Goal: Transaction & Acquisition: Purchase product/service

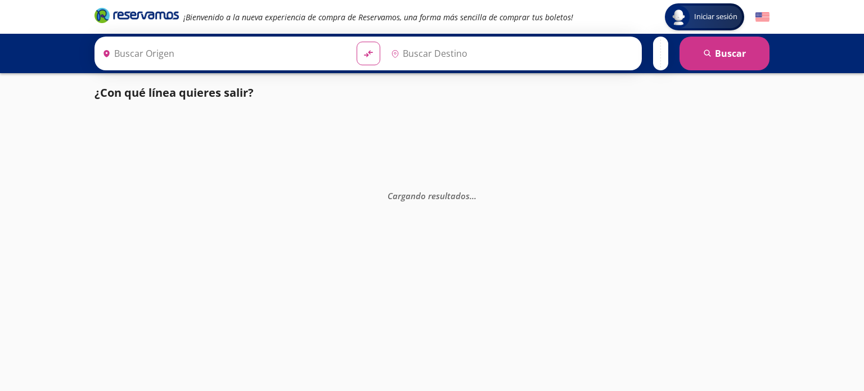
type input "[GEOGRAPHIC_DATA], [GEOGRAPHIC_DATA]"
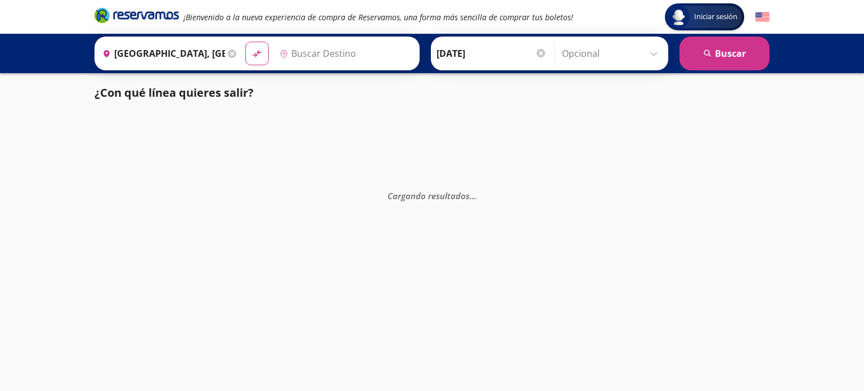
type input "Colima, Colima"
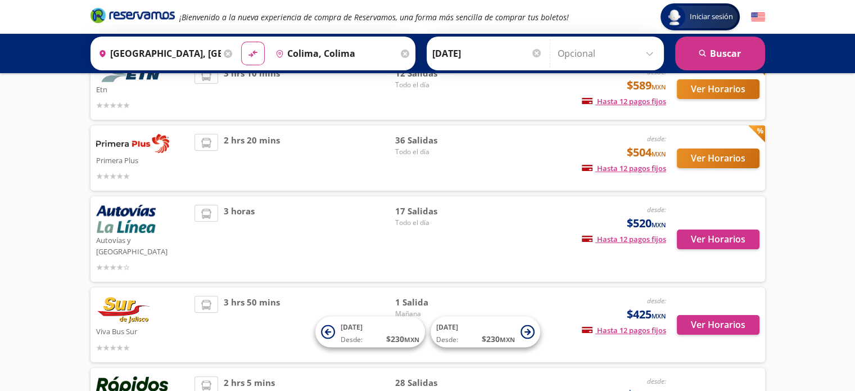
scroll to position [168, 0]
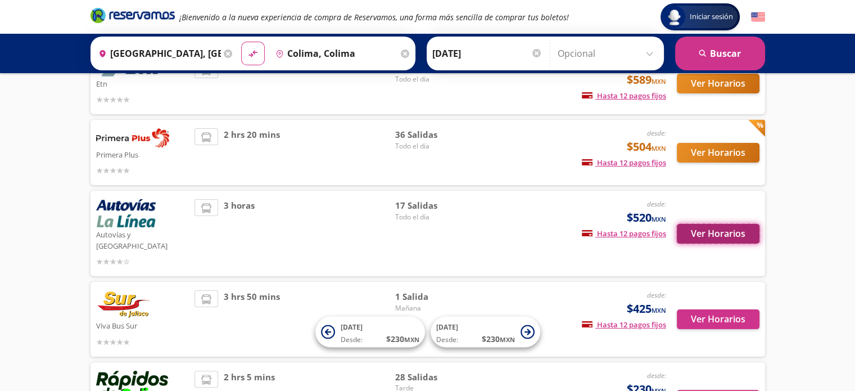
click at [717, 224] on button "Ver Horarios" at bounding box center [718, 234] width 83 height 20
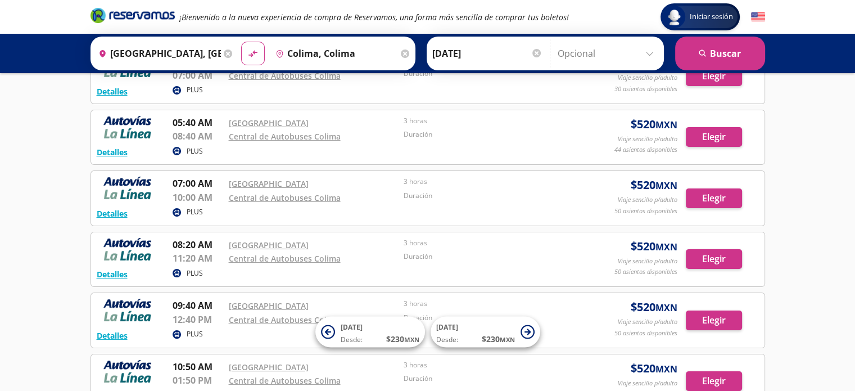
scroll to position [114, 0]
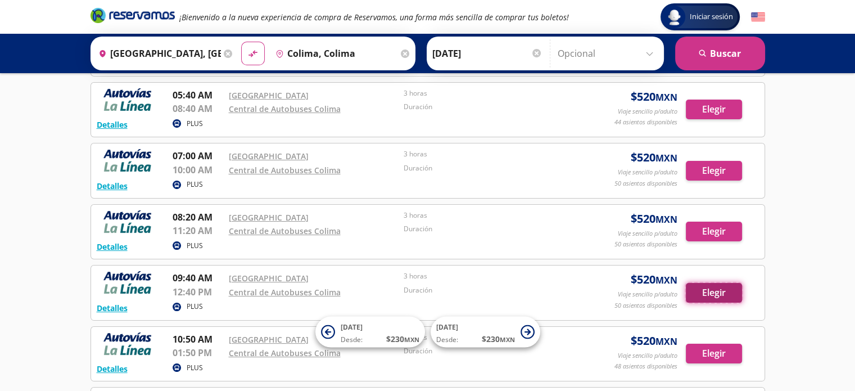
click at [714, 291] on button "Elegir" at bounding box center [714, 293] width 56 height 20
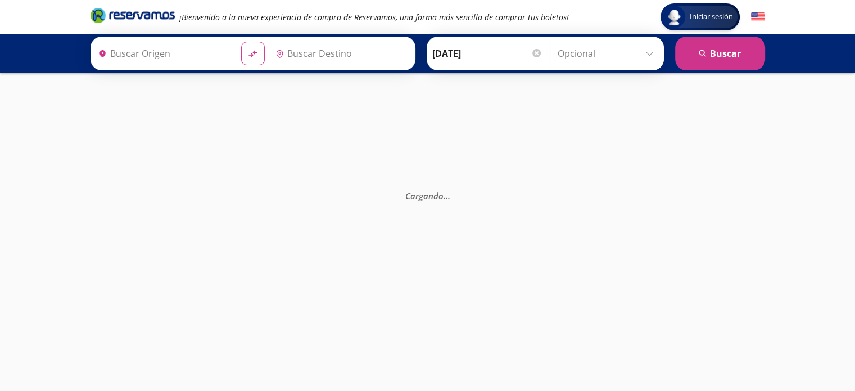
type input "Guadalajara, Jalisco"
type input "Colima, Colima"
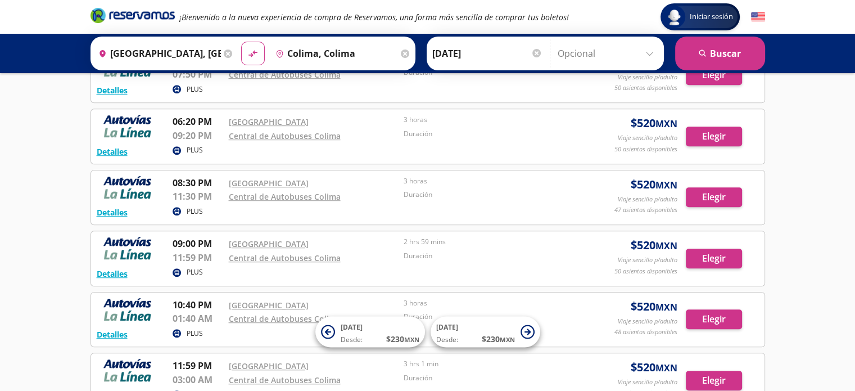
scroll to position [764, 0]
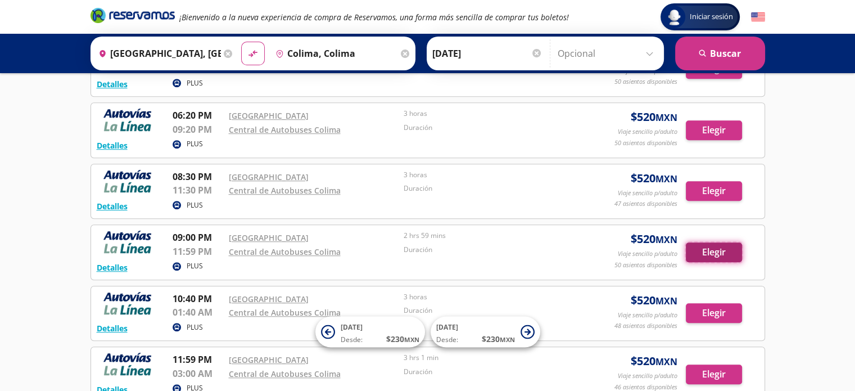
click at [711, 247] on button "Elegir" at bounding box center [714, 252] width 56 height 20
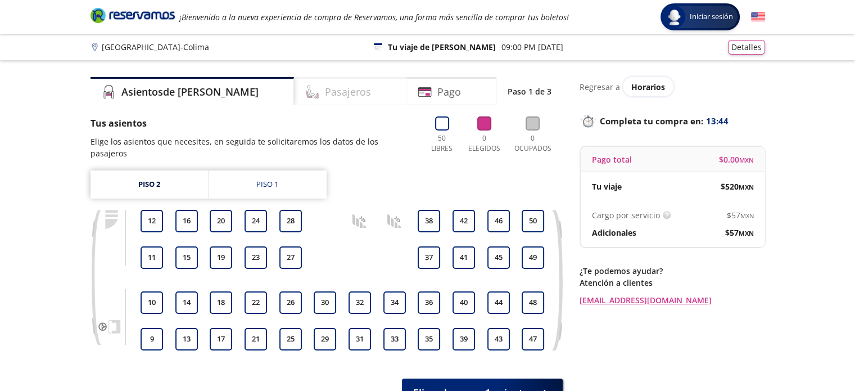
click at [325, 92] on h4 "Pasajeros" at bounding box center [348, 91] width 46 height 15
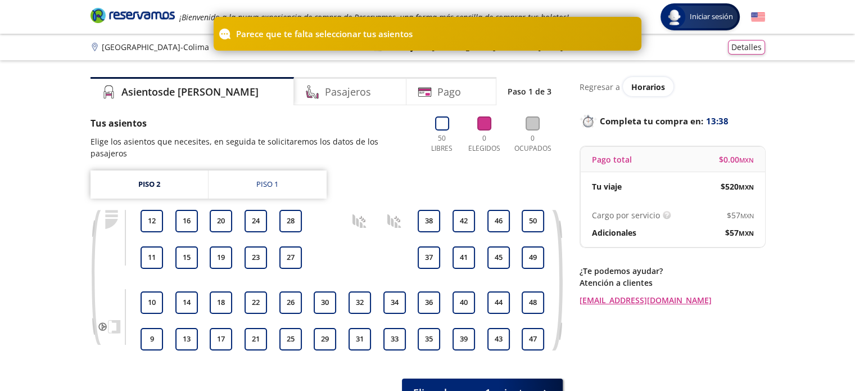
click at [705, 68] on div "Group 9 Created with Sketch. Elige tus asientos Guadalajara - Colima Iniciar se…" at bounding box center [427, 241] width 855 height 482
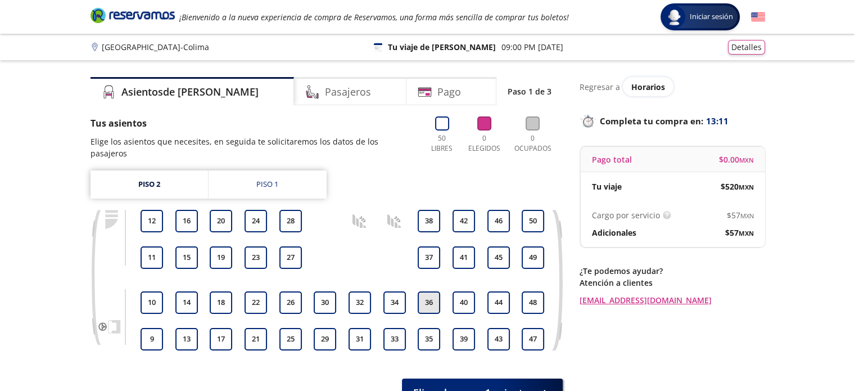
click at [435, 291] on button "36" at bounding box center [429, 302] width 22 height 22
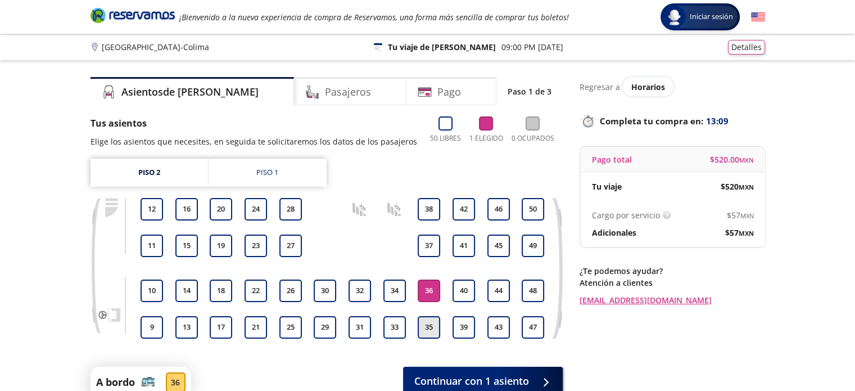
click at [430, 327] on button "35" at bounding box center [429, 327] width 22 height 22
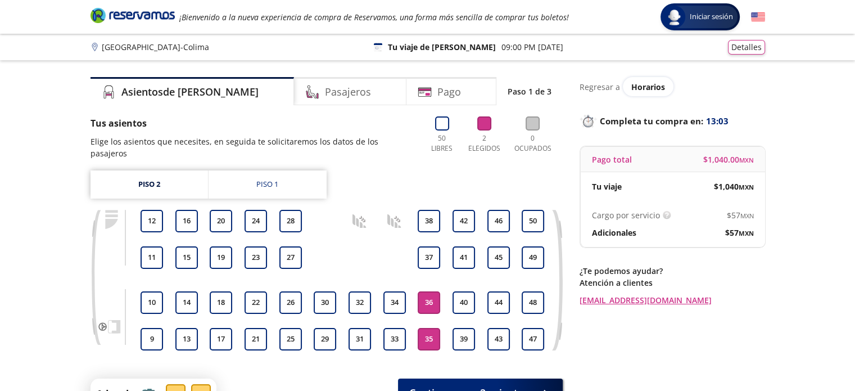
click at [427, 328] on button "35" at bounding box center [429, 339] width 22 height 22
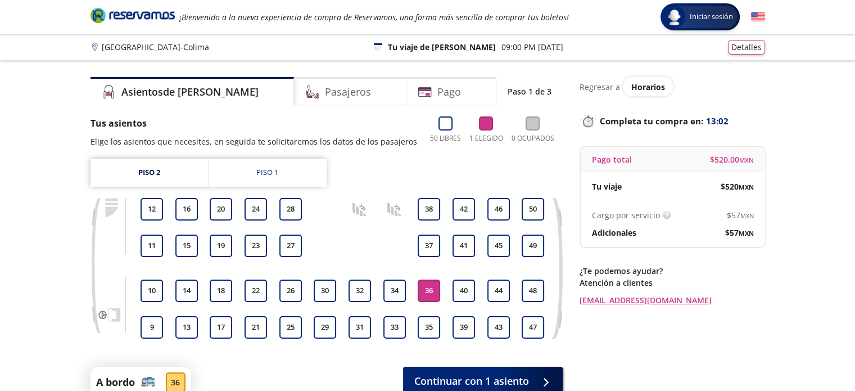
click at [430, 288] on button "36" at bounding box center [429, 290] width 22 height 22
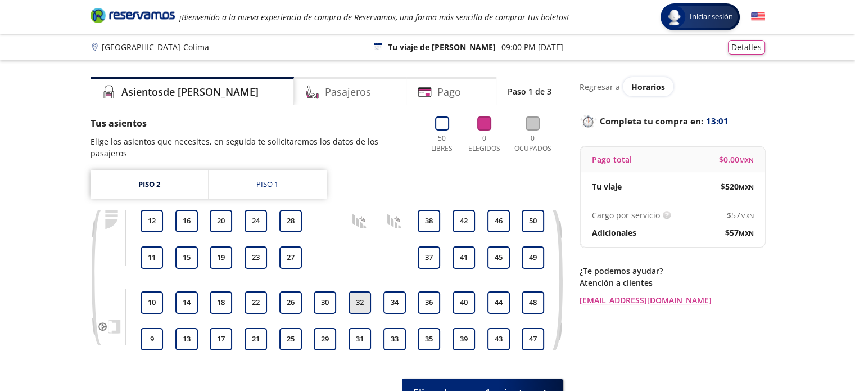
click at [364, 291] on button "32" at bounding box center [360, 302] width 22 height 22
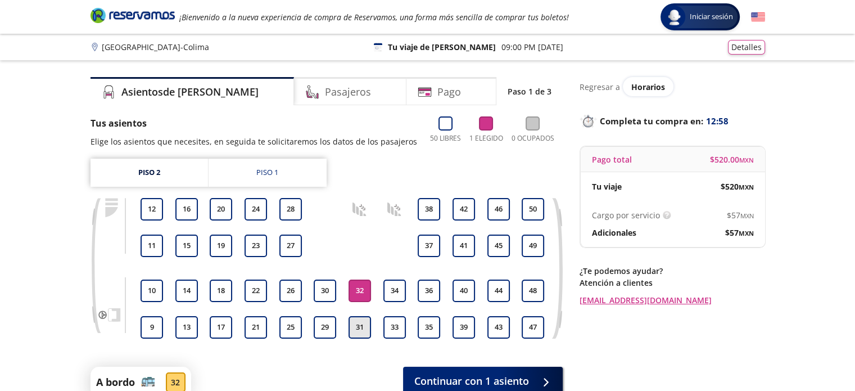
click at [360, 328] on button "31" at bounding box center [360, 327] width 22 height 22
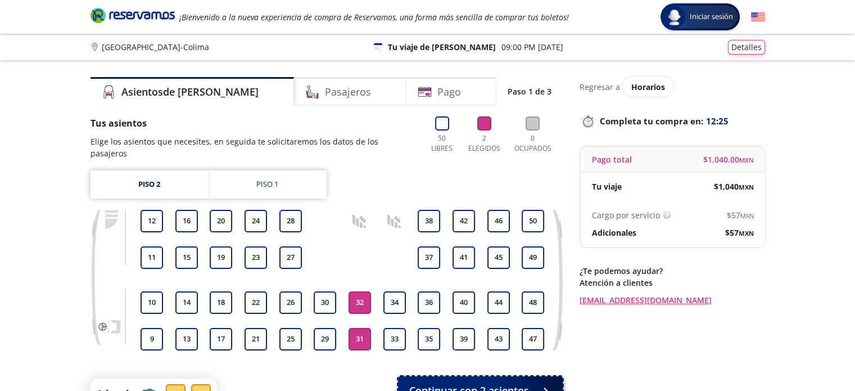
click at [449, 383] on span "Continuar con 2 asientos" at bounding box center [469, 390] width 120 height 15
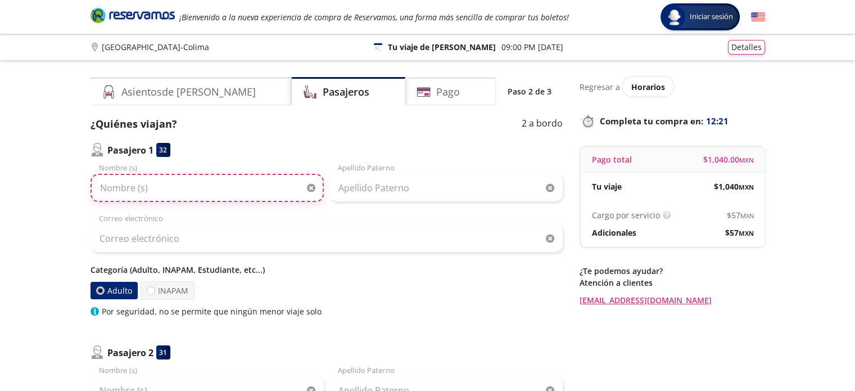
click at [157, 195] on input "Nombre (s)" at bounding box center [207, 188] width 233 height 28
type input "J JESUS"
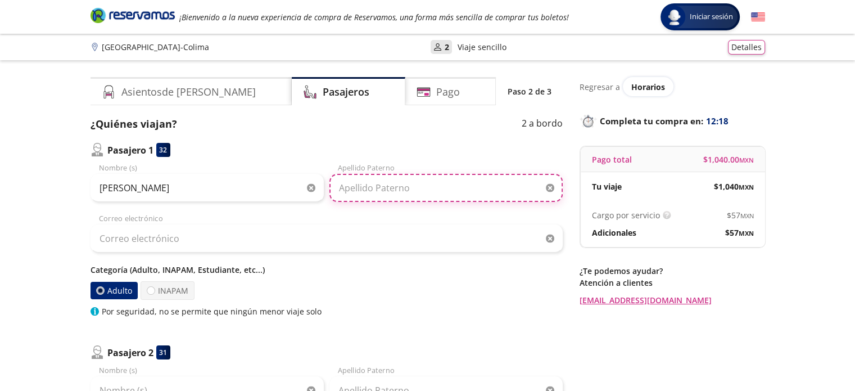
type input "VENEGASRAMIREZ"
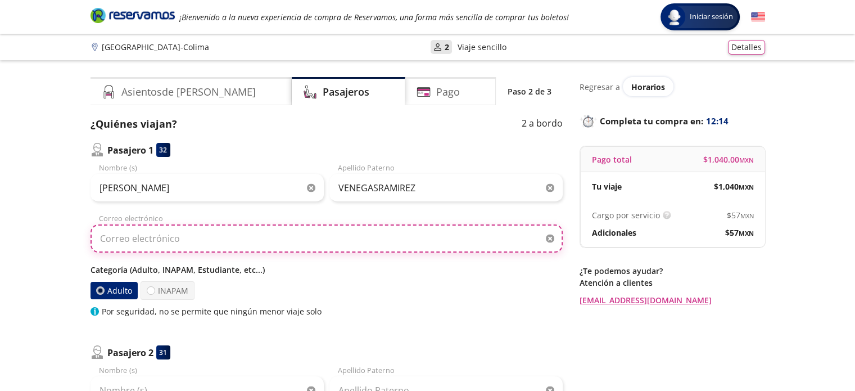
click at [205, 242] on input "Correo electrónico" at bounding box center [327, 238] width 472 height 28
type input "nefrojesusvr@gmail.com"
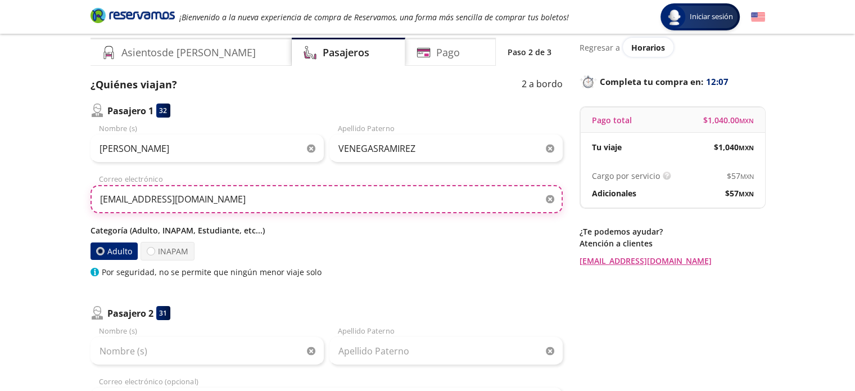
scroll to position [45, 0]
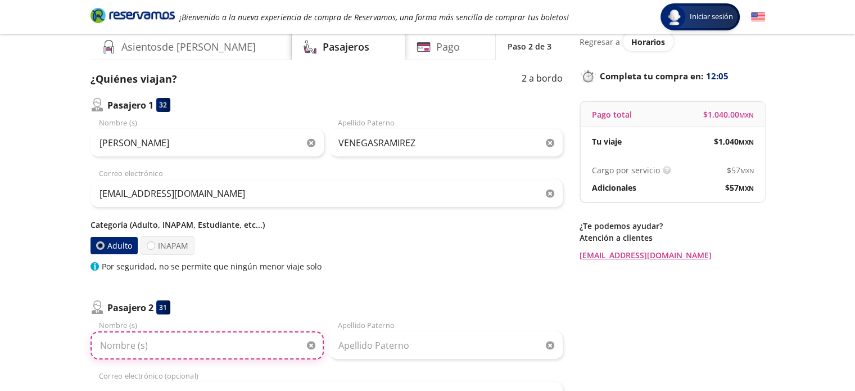
click at [151, 347] on input "Nombre (s)" at bounding box center [207, 345] width 233 height 28
drag, startPoint x: 225, startPoint y: 345, endPoint x: 128, endPoint y: 346, distance: 97.3
click at [128, 346] on input "Jose Guzman Ezquivel" at bounding box center [207, 345] width 233 height 28
click at [115, 346] on input "Joseuzman Ezquivel G" at bounding box center [207, 345] width 233 height 28
click at [213, 350] on input "Joseuzman Ezquivel G" at bounding box center [207, 345] width 233 height 28
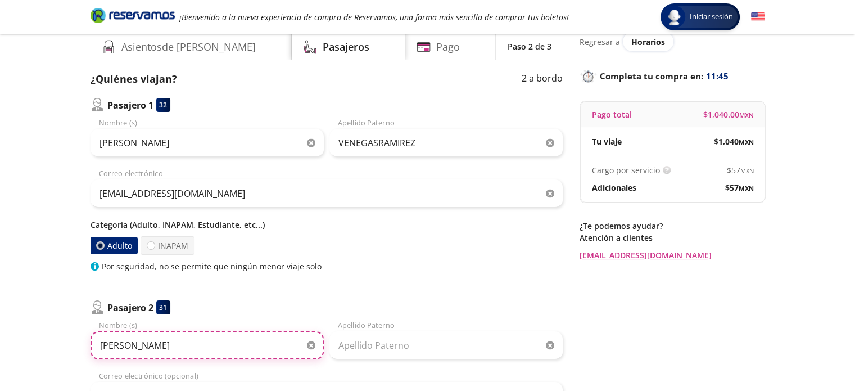
type input "Jose"
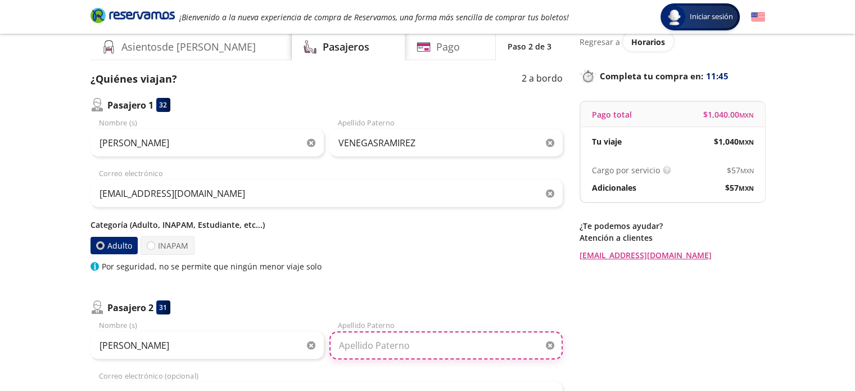
click at [353, 344] on input "Apellido Paterno" at bounding box center [445, 345] width 233 height 28
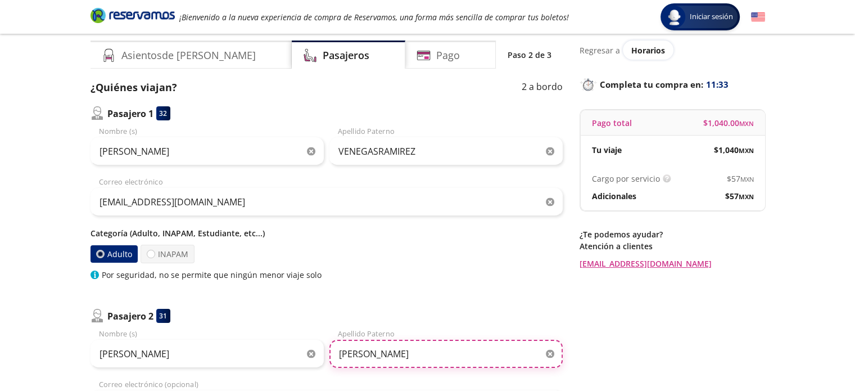
scroll to position [38, 0]
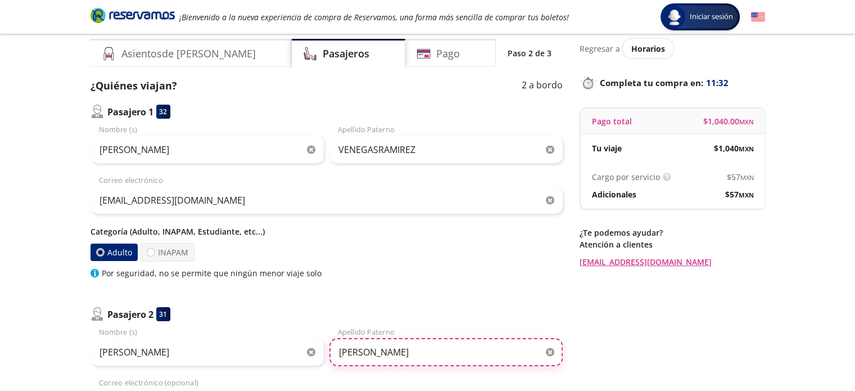
type input "Guzman"
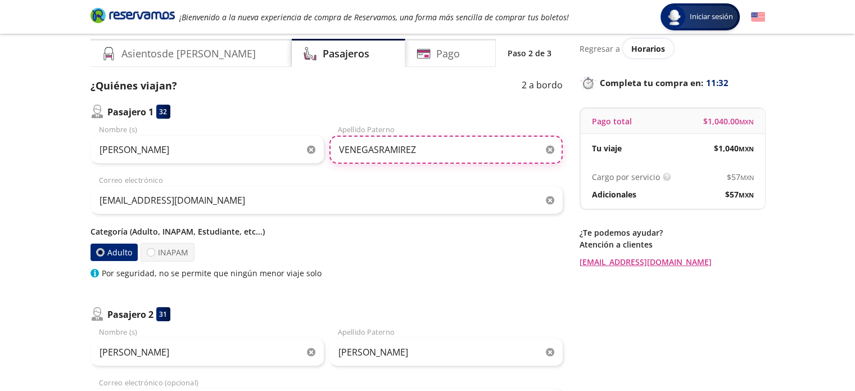
click at [451, 148] on input "VENEGASRAMIREZ" at bounding box center [445, 150] width 233 height 28
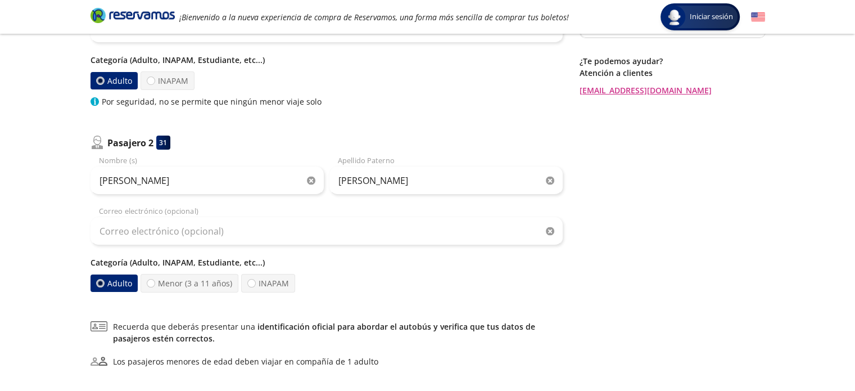
scroll to position [211, 0]
type input "VENEGAS"
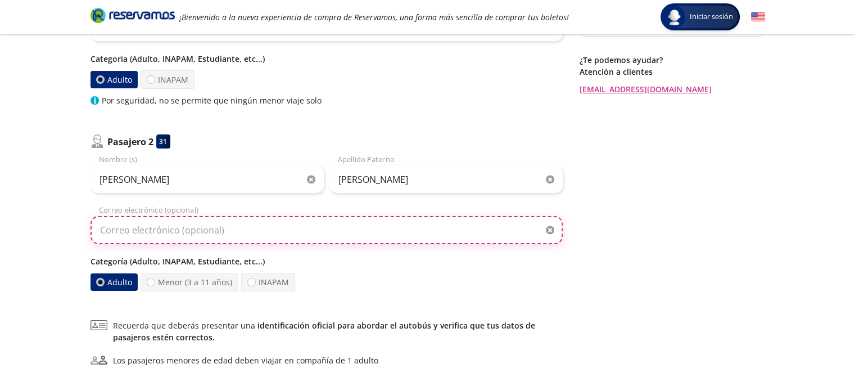
click at [233, 227] on input "Correo electrónico (opcional)" at bounding box center [327, 230] width 472 height 28
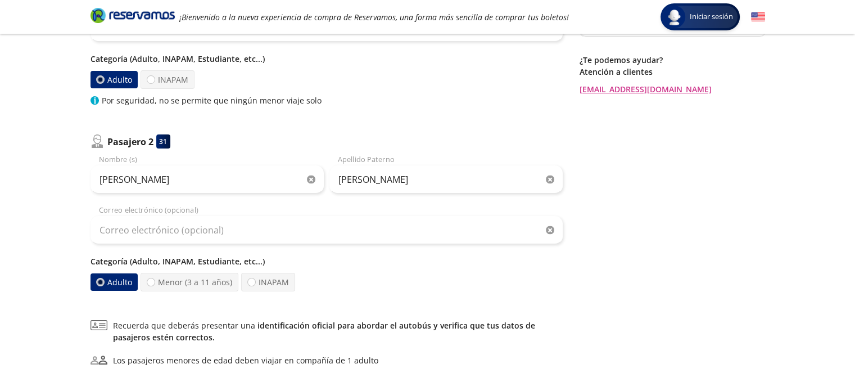
click at [108, 278] on label "Adulto" at bounding box center [113, 281] width 47 height 17
click at [103, 278] on input "Adulto" at bounding box center [99, 281] width 7 height 7
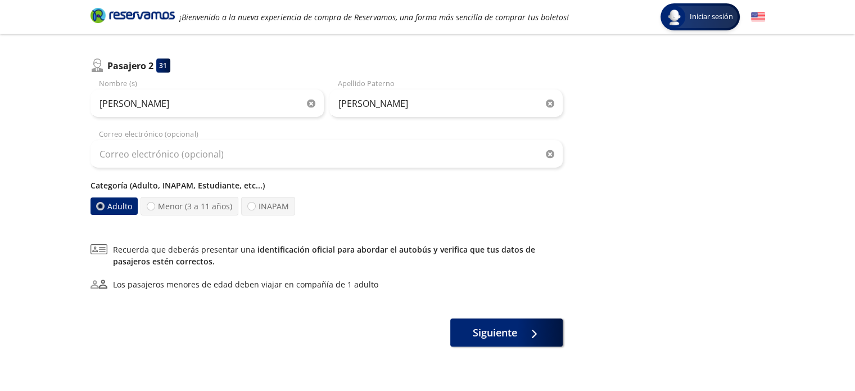
scroll to position [281, 0]
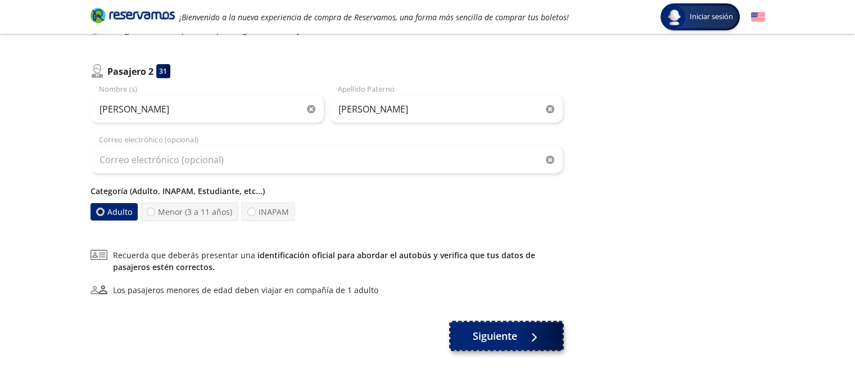
click at [493, 335] on span "Siguiente" at bounding box center [495, 335] width 44 height 15
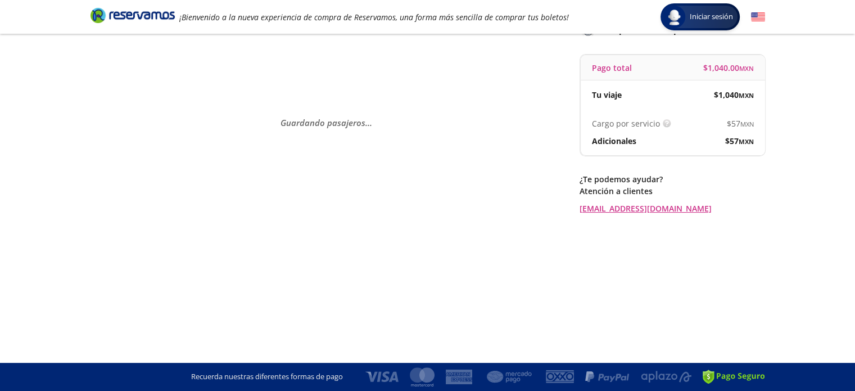
scroll to position [0, 0]
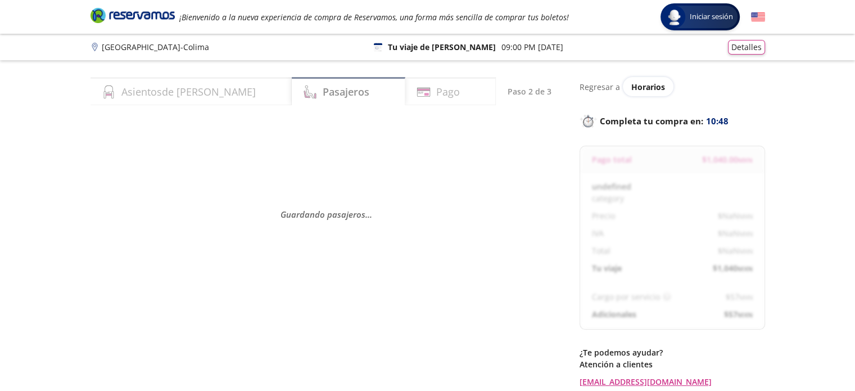
select select "MX"
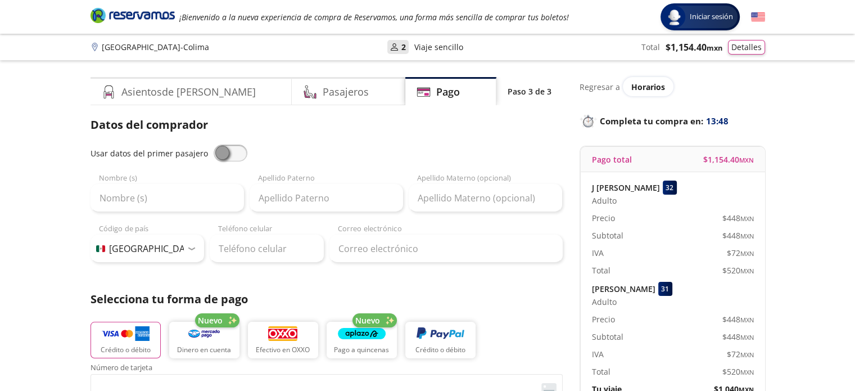
click at [229, 152] on span at bounding box center [231, 152] width 34 height 17
click at [214, 144] on input "checkbox" at bounding box center [214, 144] width 0 height 0
type input "J JESUS"
type input "VENEGAS"
type input "nefrojesusvr@gmail.com"
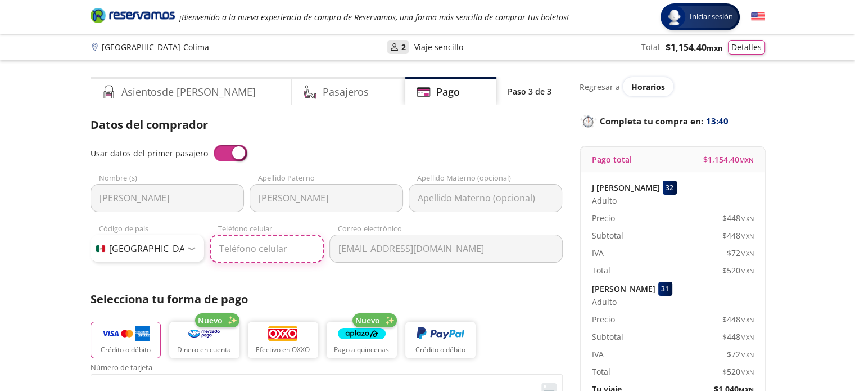
click at [260, 249] on input "Teléfono celular" at bounding box center [267, 248] width 114 height 28
type input "314 305 8373"
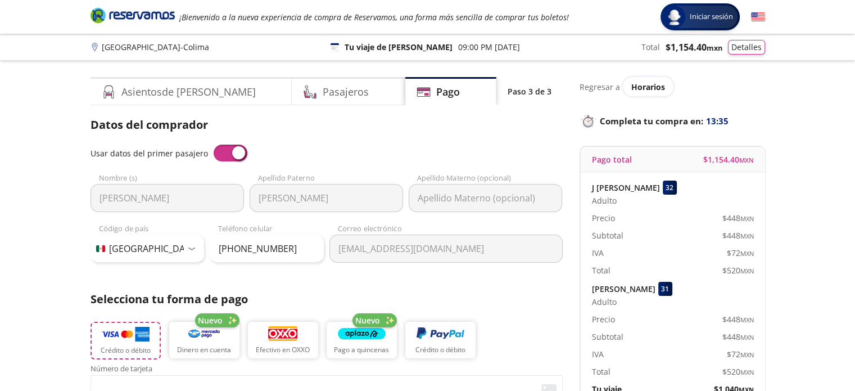
click at [111, 336] on img "button" at bounding box center [126, 334] width 48 height 17
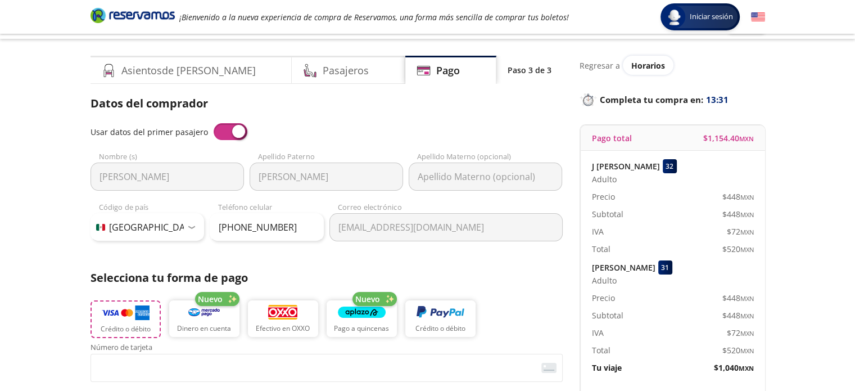
scroll to position [58, 0]
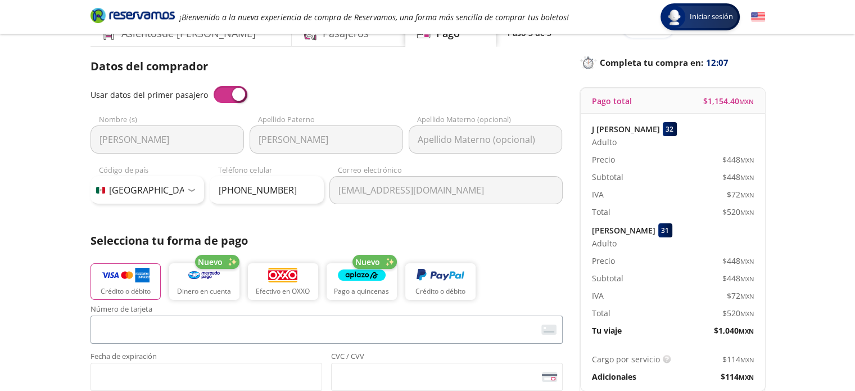
type input "J. JESUS VEMNEGAS RAMIREZ"
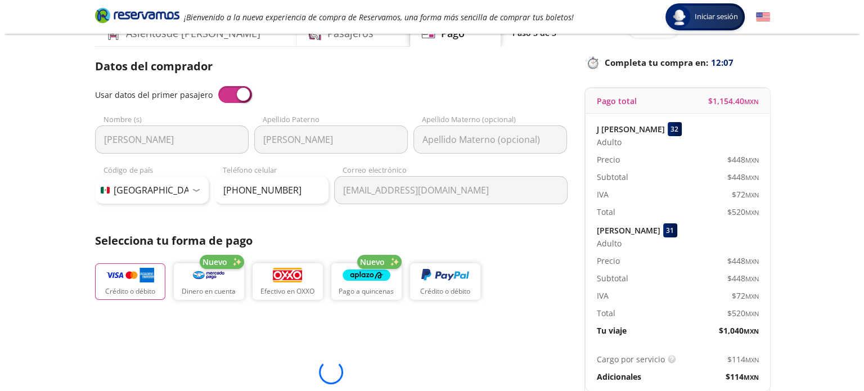
scroll to position [372, 0]
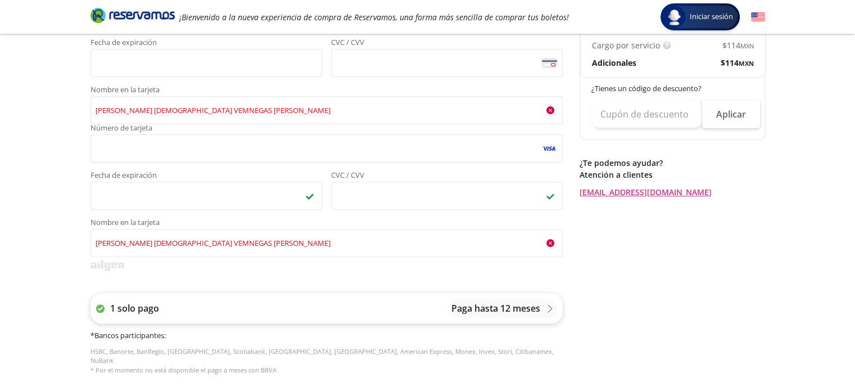
click at [493, 308] on p "Paga hasta 12 meses" at bounding box center [495, 307] width 89 height 13
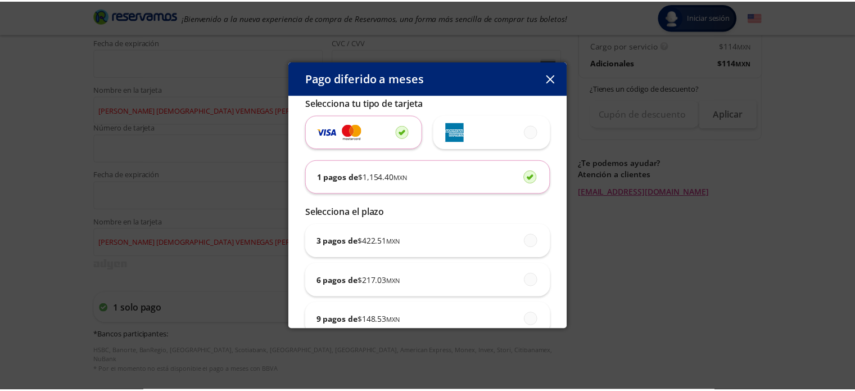
scroll to position [2, 0]
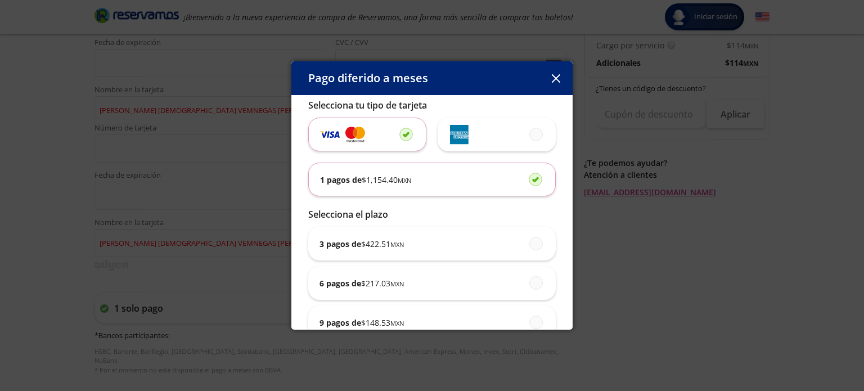
click at [384, 182] on span "$ 1,154.40 MXN" at bounding box center [386, 180] width 49 height 12
click at [529, 182] on input "1 pagos de $ 1,154.40 MXN" at bounding box center [532, 178] width 7 height 7
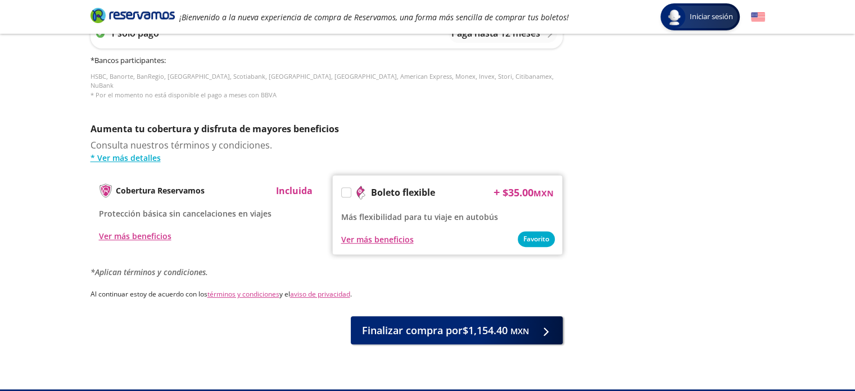
scroll to position [650, 0]
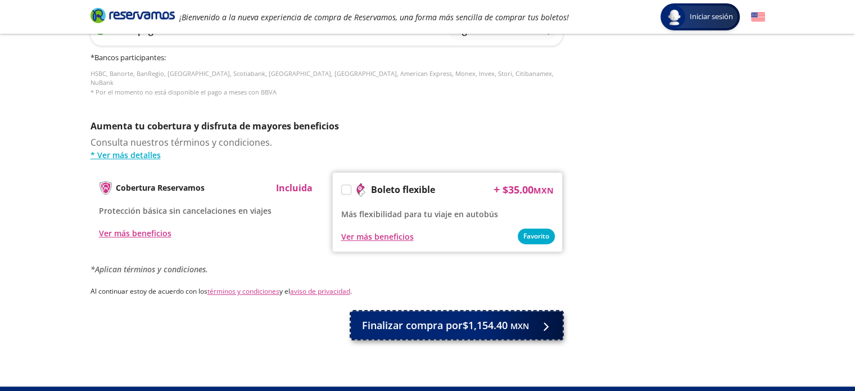
click at [472, 318] on span "Finalizar compra por $1,154.40 MXN" at bounding box center [445, 325] width 167 height 15
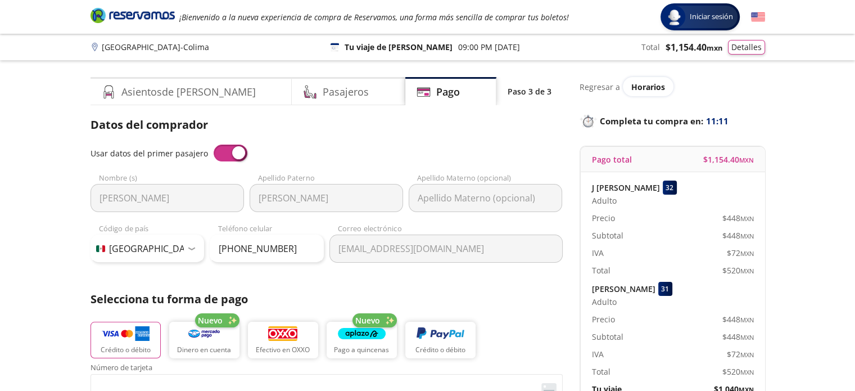
scroll to position [701, 0]
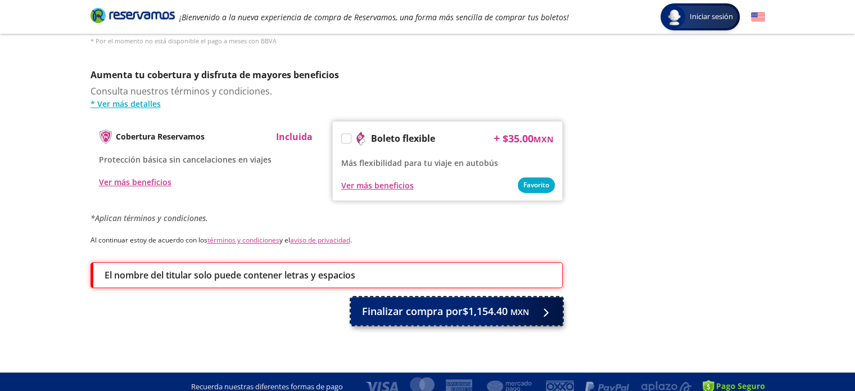
click at [447, 304] on span "Finalizar compra por $1,154.40 MXN" at bounding box center [445, 311] width 167 height 15
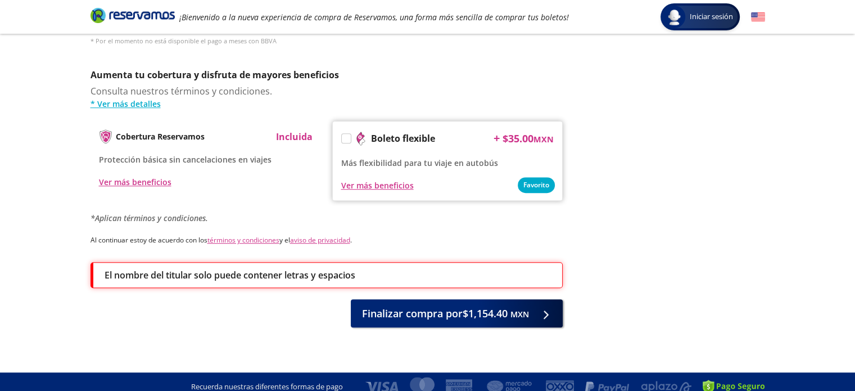
click at [342, 134] on label at bounding box center [346, 138] width 9 height 9
click at [342, 137] on input "Boleto flexible" at bounding box center [345, 140] width 7 height 7
click at [386, 179] on div "Ver más beneficios" at bounding box center [377, 185] width 73 height 12
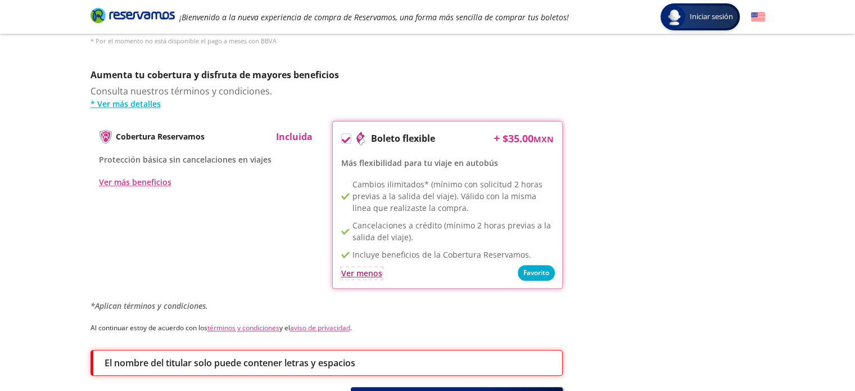
click at [354, 267] on div "Ver menos" at bounding box center [361, 273] width 41 height 12
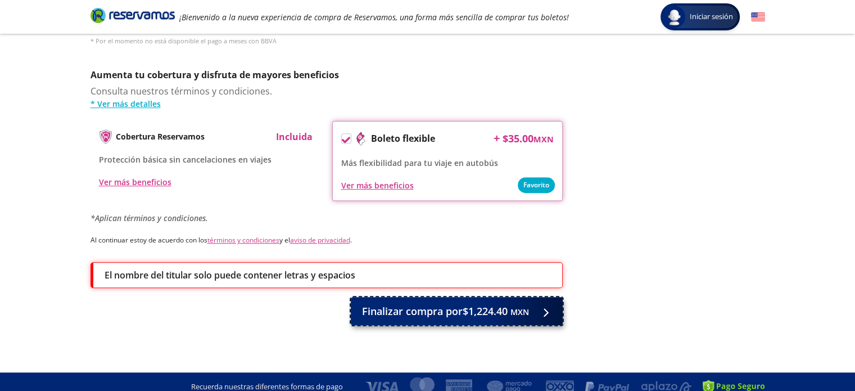
click at [441, 304] on span "Finalizar compra por $1,224.40 MXN" at bounding box center [445, 311] width 167 height 15
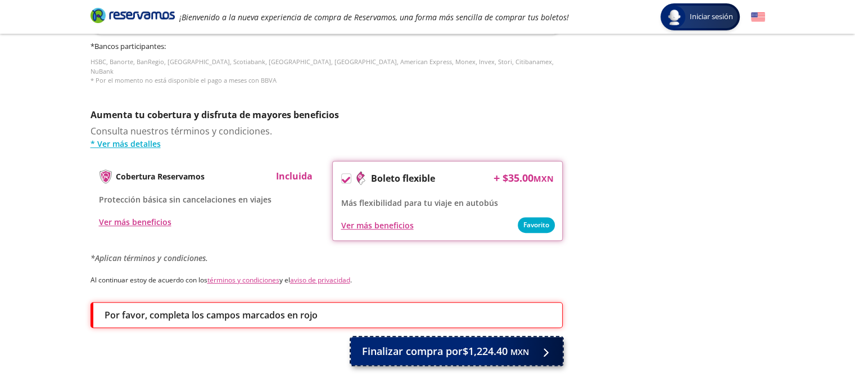
scroll to position [740, 0]
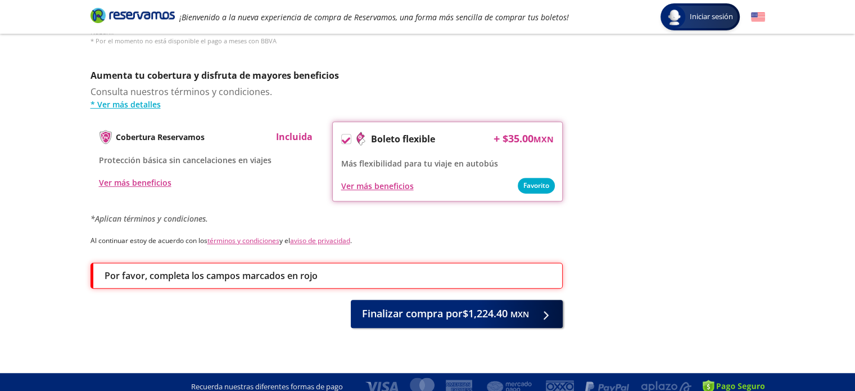
click at [193, 269] on p "Por favor, completa los campos marcados en rojo" at bounding box center [211, 275] width 213 height 13
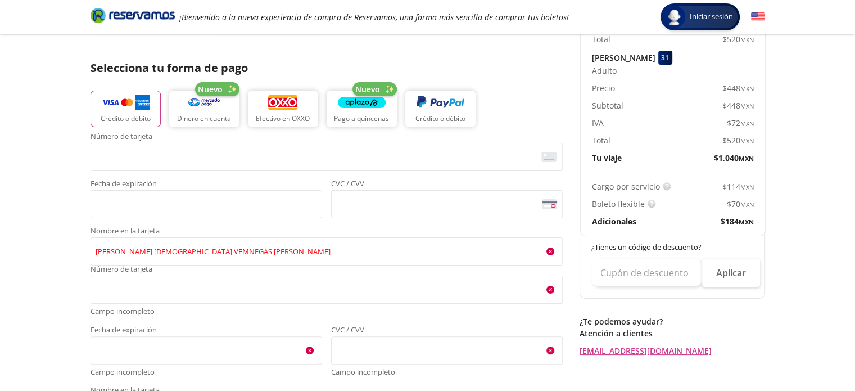
scroll to position [224, 0]
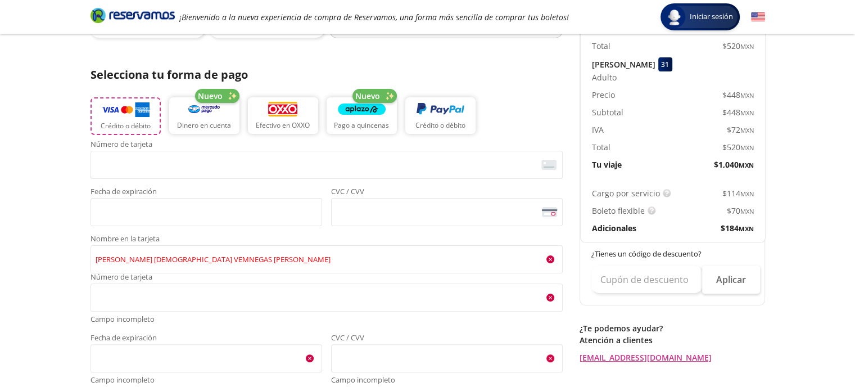
click at [119, 118] on button "Crédito o débito" at bounding box center [126, 116] width 70 height 38
click at [204, 162] on span at bounding box center [327, 164] width 472 height 28
click at [223, 164] on span at bounding box center [327, 164] width 472 height 28
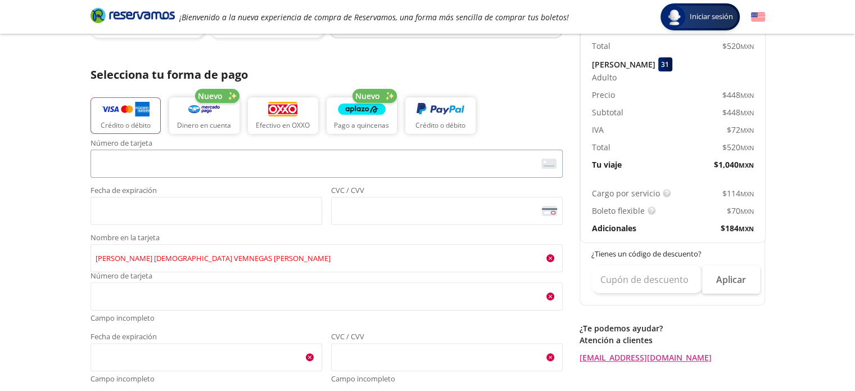
click at [220, 165] on span at bounding box center [327, 164] width 472 height 28
click at [171, 171] on span at bounding box center [327, 164] width 472 height 28
click at [119, 166] on span at bounding box center [327, 164] width 472 height 28
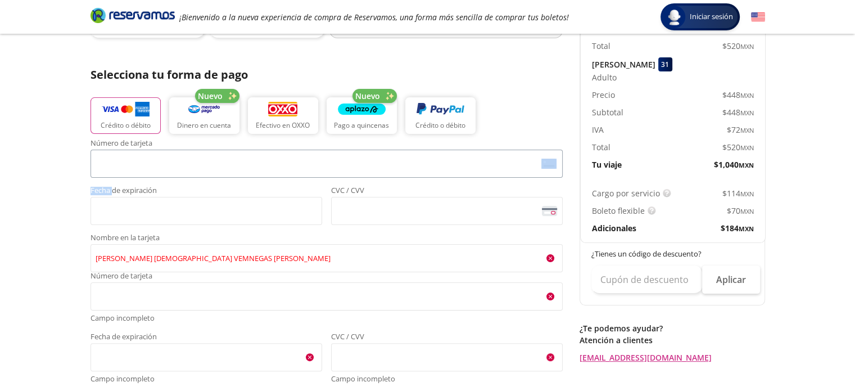
click at [119, 166] on span at bounding box center [327, 164] width 472 height 28
click at [109, 119] on button "Crédito o débito" at bounding box center [126, 116] width 70 height 38
click at [120, 119] on button "Crédito o débito" at bounding box center [126, 116] width 70 height 38
click at [151, 162] on span at bounding box center [327, 164] width 472 height 28
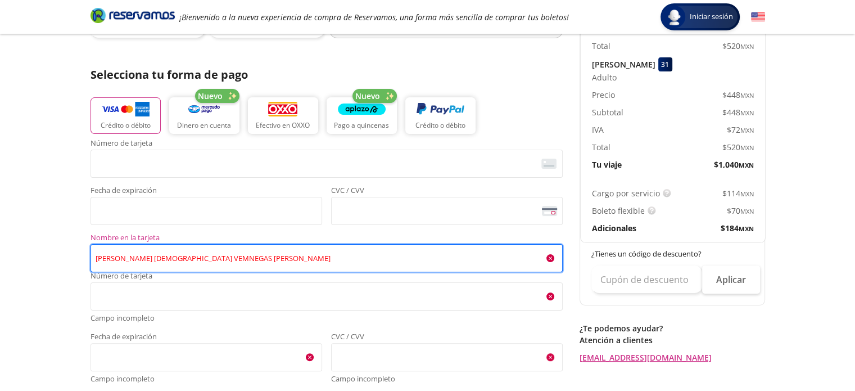
click at [233, 259] on input "J. JESUS VEMNEGAS RAMIREZ" at bounding box center [327, 258] width 472 height 28
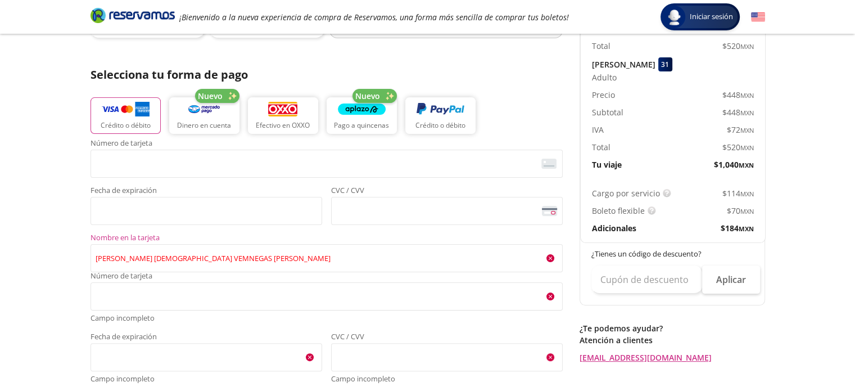
type input "J. JESUS VEMNEGAS RAMIREZ"
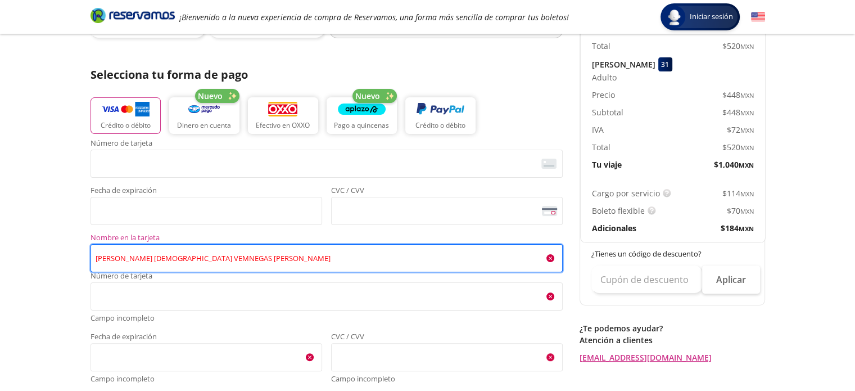
click at [135, 258] on input "J. JESUS VEMNEGAS RAMIREZ" at bounding box center [327, 258] width 472 height 28
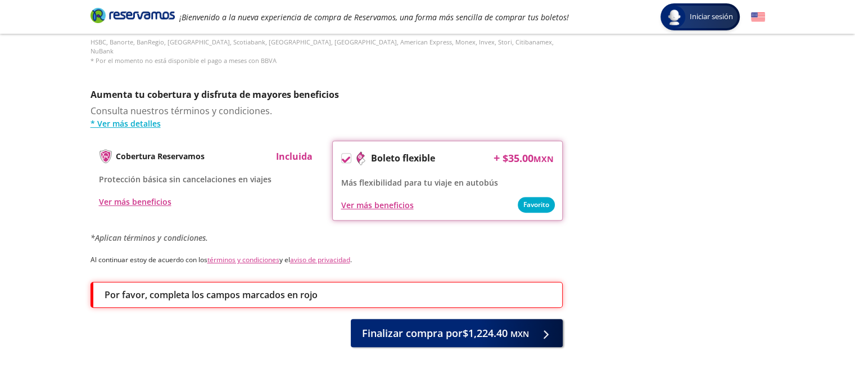
scroll to position [684, 0]
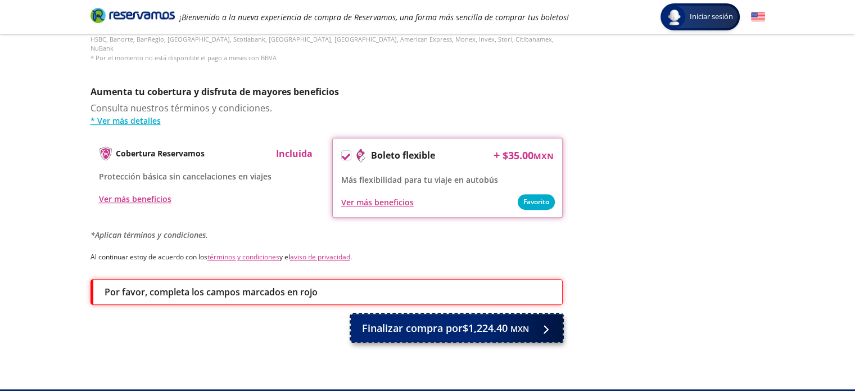
click at [457, 322] on span "Finalizar compra por $1,224.40 MXN" at bounding box center [445, 327] width 167 height 15
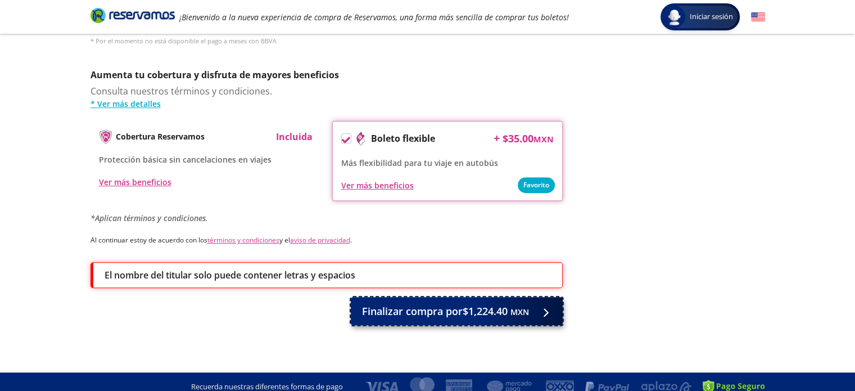
click at [468, 304] on span "Finalizar compra por $1,224.40 MXN" at bounding box center [445, 311] width 167 height 15
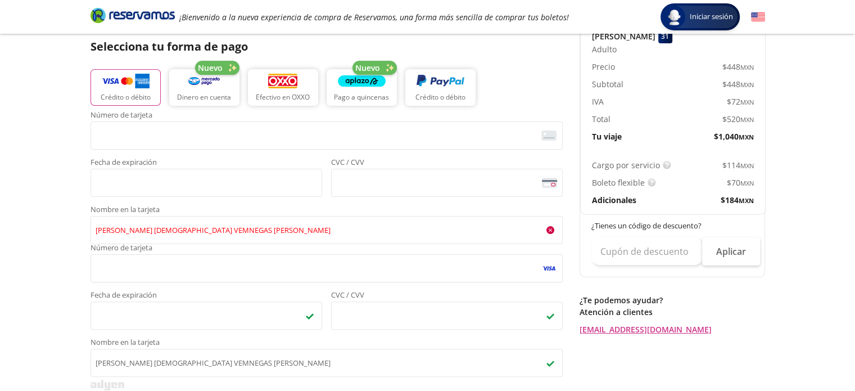
scroll to position [241, 0]
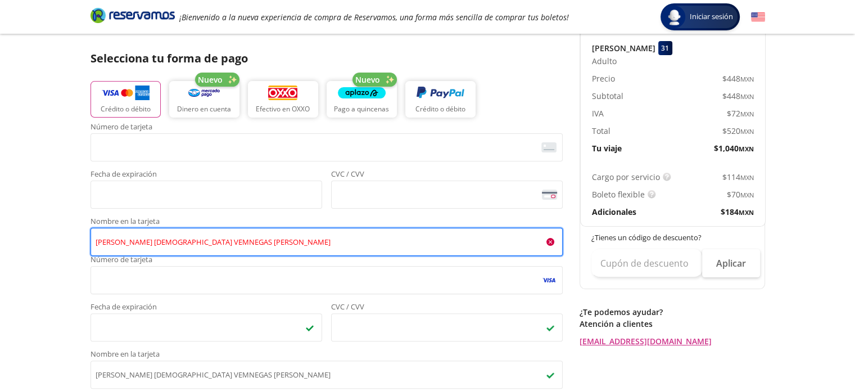
click at [100, 240] on input "J. JESUS VEMNEGAS RAMIREZ" at bounding box center [327, 242] width 472 height 28
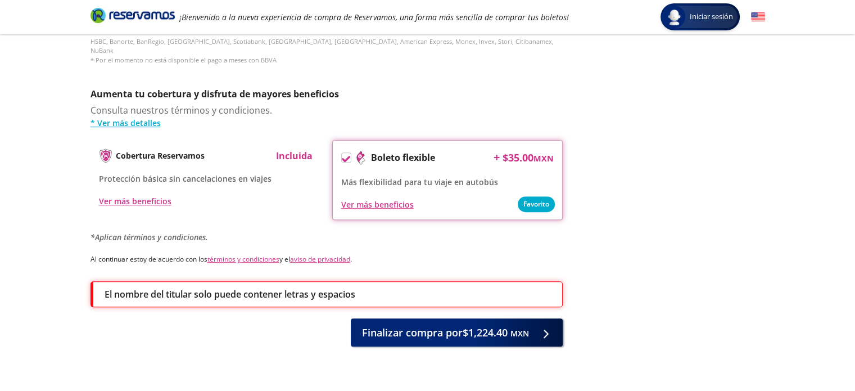
scroll to position [684, 0]
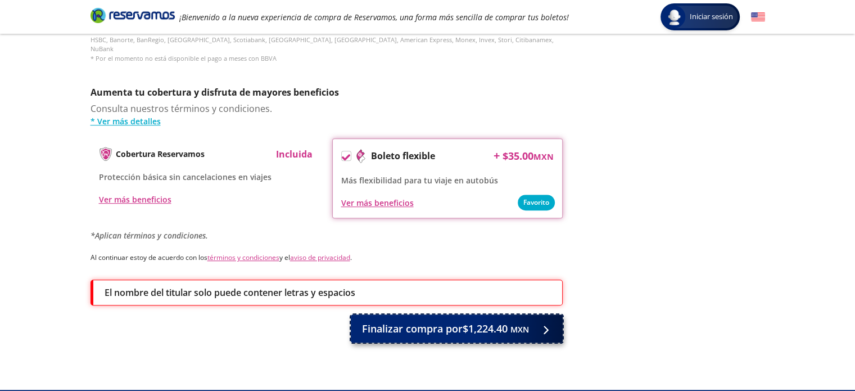
click at [491, 321] on span "Finalizar compra por $1,224.40 MXN" at bounding box center [445, 328] width 167 height 15
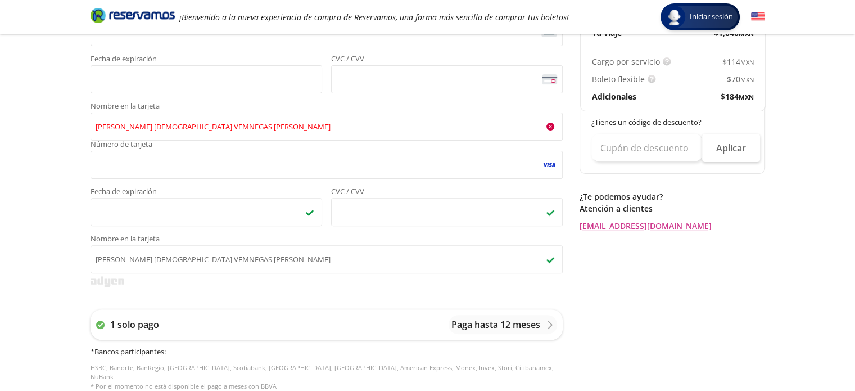
scroll to position [345, 0]
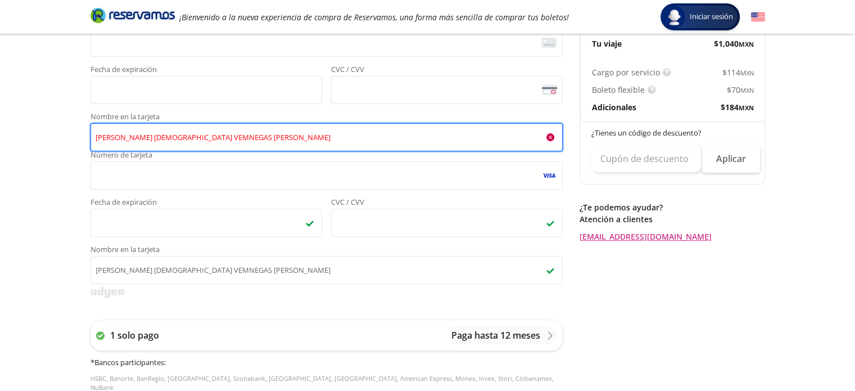
click at [100, 141] on input "J. JESUS VEMNEGAS RAMIREZ" at bounding box center [327, 137] width 472 height 28
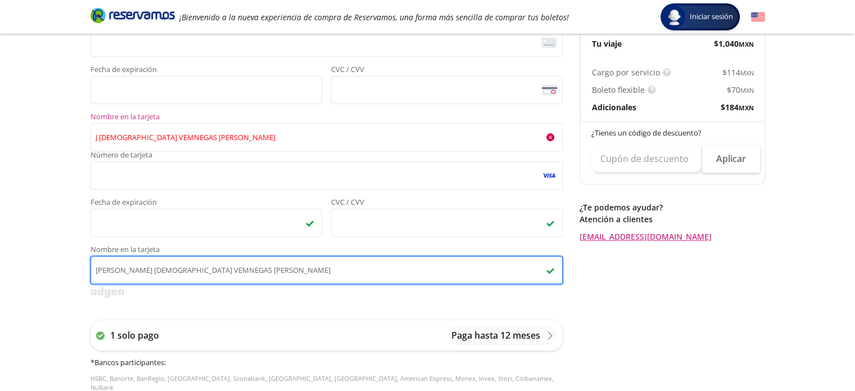
type input "J. JESUS VEMNEGAS RAMIREZ"
click at [98, 271] on input "J. JESUS VEMNEGAS RAMIREZ" at bounding box center [327, 270] width 472 height 28
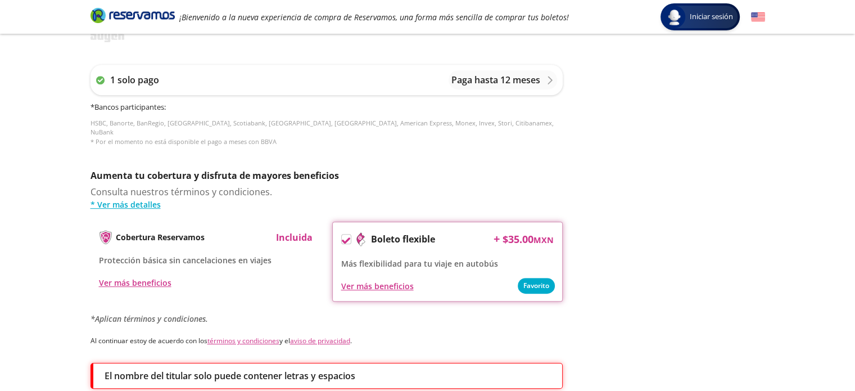
scroll to position [618, 0]
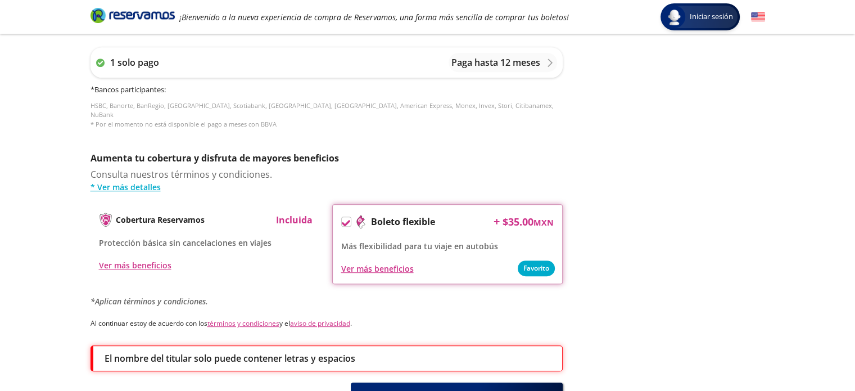
type input "J JESUS VEMNEGAS RAMIREZ"
drag, startPoint x: 852, startPoint y: 287, endPoint x: 853, endPoint y: 314, distance: 27.0
click at [452, 387] on span "Finalizar compra por $1,224.40 MXN" at bounding box center [445, 394] width 167 height 15
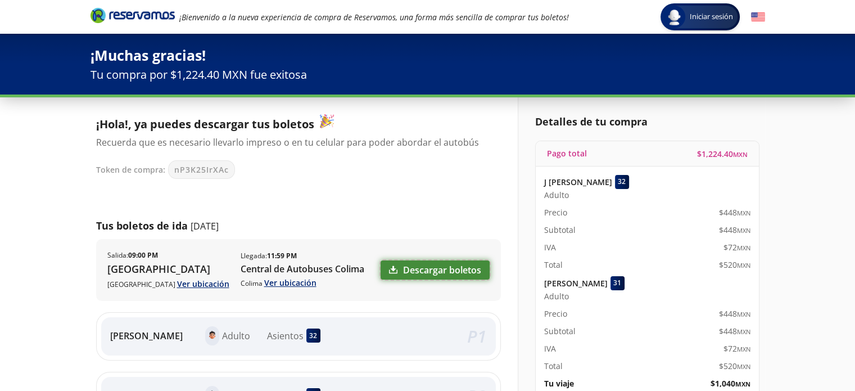
click at [428, 269] on link "Descargar boletos" at bounding box center [435, 269] width 109 height 19
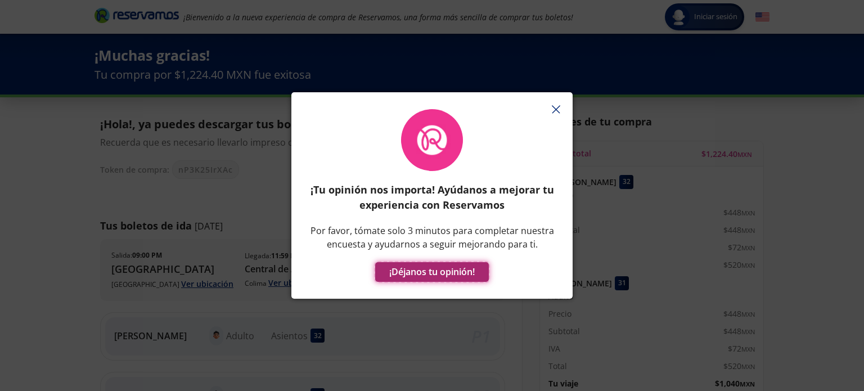
click at [410, 267] on button "¡Déjanos tu opinión!" at bounding box center [432, 272] width 114 height 20
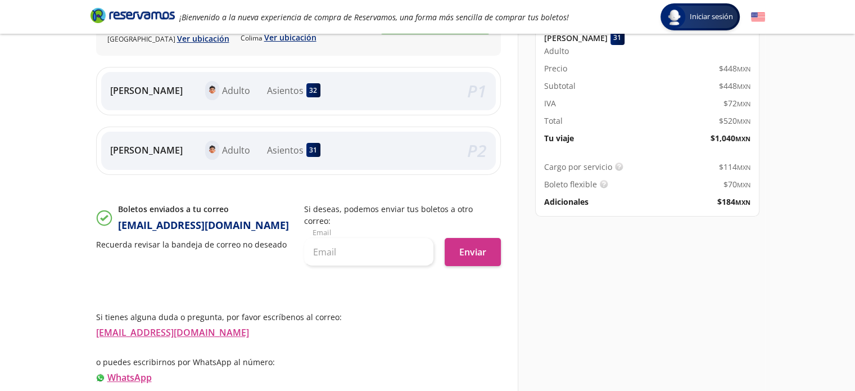
scroll to position [270, 0]
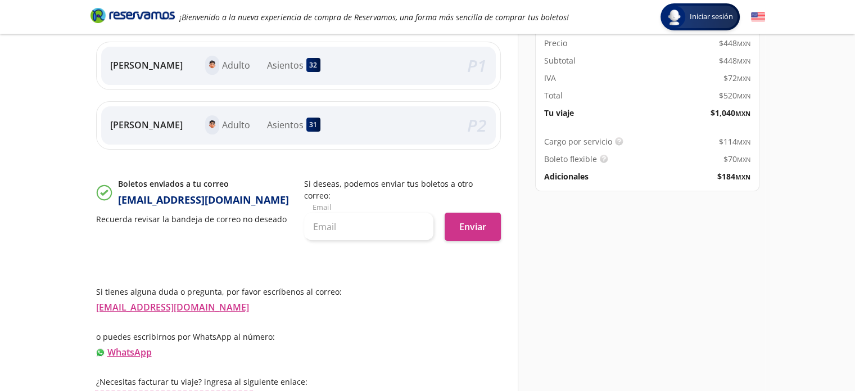
click at [204, 390] on link "Información para obtener tu factura" at bounding box center [174, 397] width 156 height 12
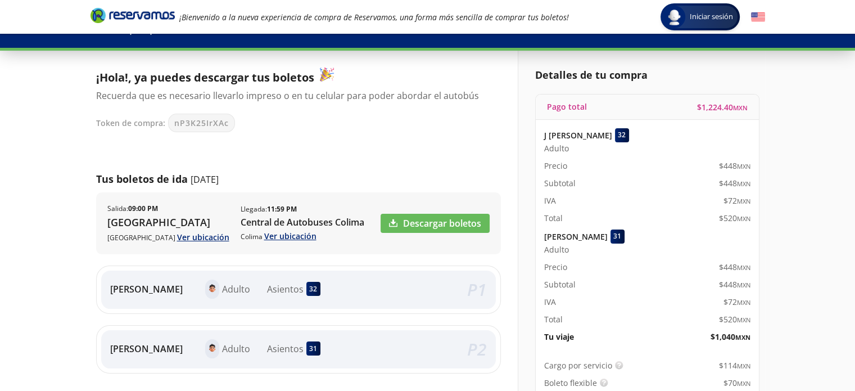
scroll to position [0, 0]
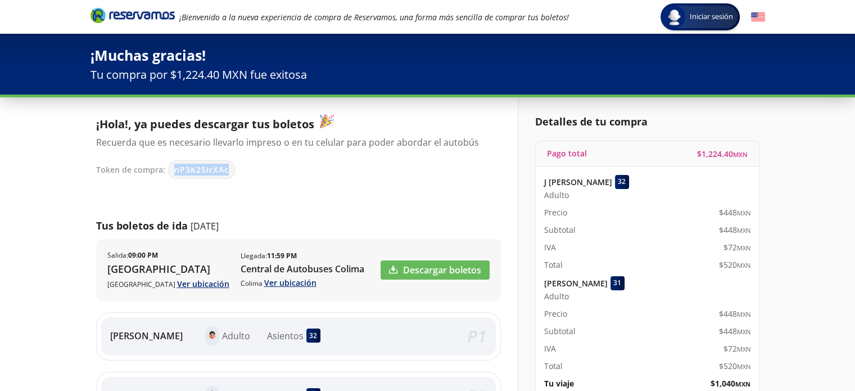
drag, startPoint x: 174, startPoint y: 169, endPoint x: 227, endPoint y: 174, distance: 53.1
click at [227, 174] on div "nP3K25IrXAc" at bounding box center [201, 169] width 67 height 19
copy span "nP3K25IrXAc"
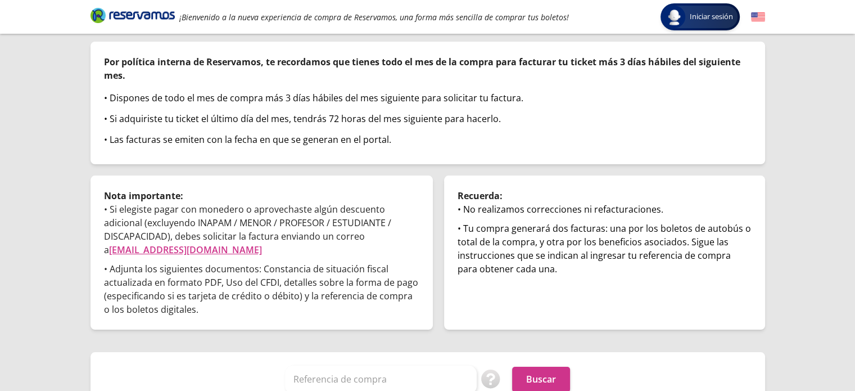
scroll to position [97, 0]
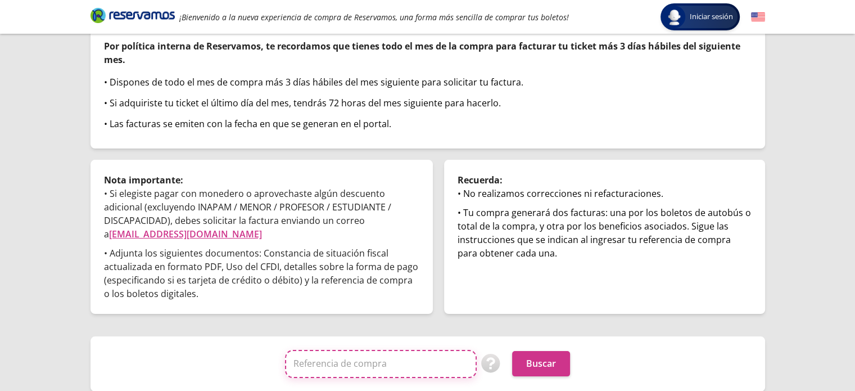
click at [365, 360] on input "Referencia de compra" at bounding box center [381, 364] width 192 height 28
paste input "nP3K25IrXAc"
type input "nP3K25IrXAc"
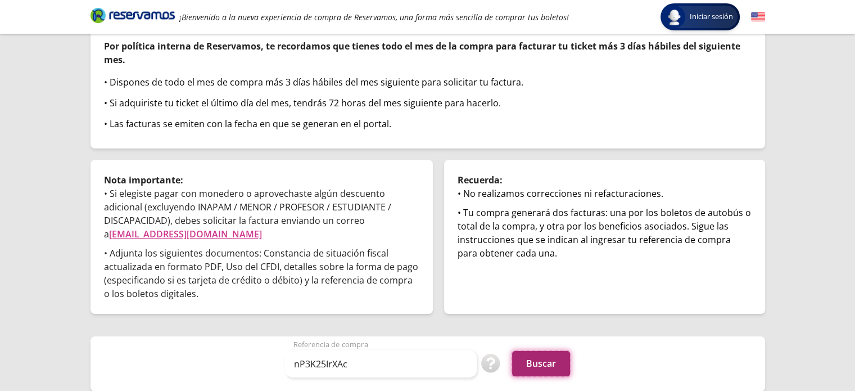
click at [529, 365] on button "Buscar" at bounding box center [541, 363] width 58 height 25
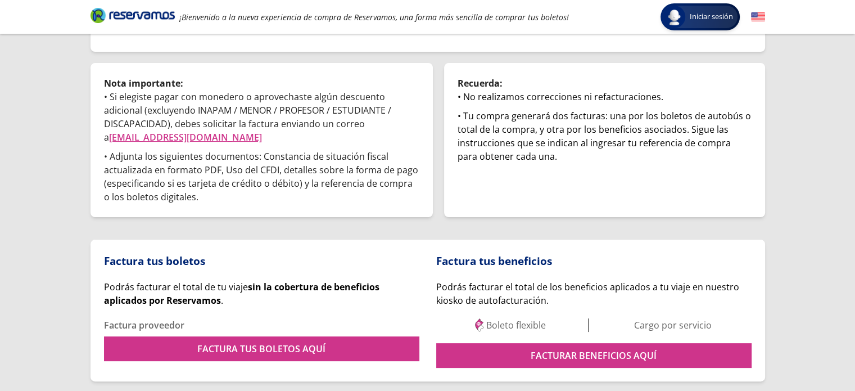
scroll to position [229, 0]
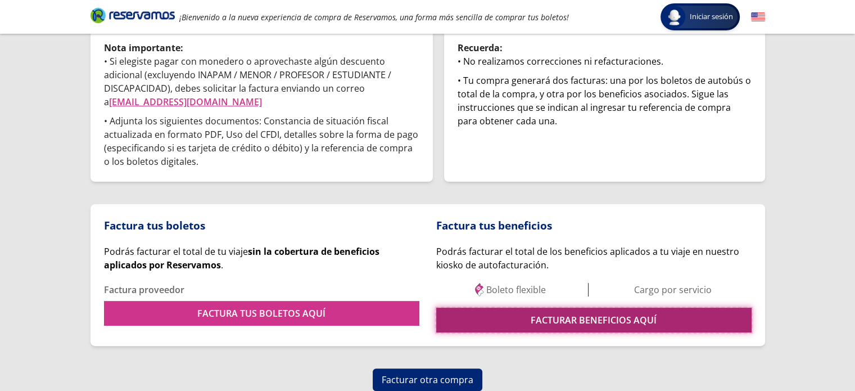
click at [575, 321] on link "FACTURAR BENEFICIOS AQUÍ" at bounding box center [593, 320] width 315 height 25
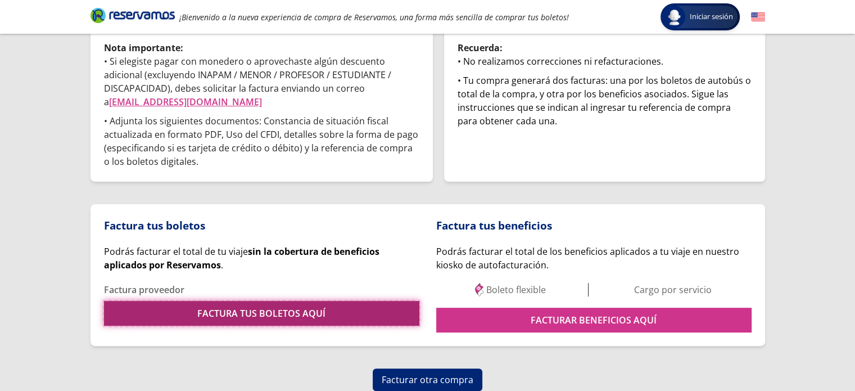
click at [258, 309] on link "FACTURA TUS BOLETOS AQUÍ" at bounding box center [261, 313] width 315 height 25
